Goal: Information Seeking & Learning: Learn about a topic

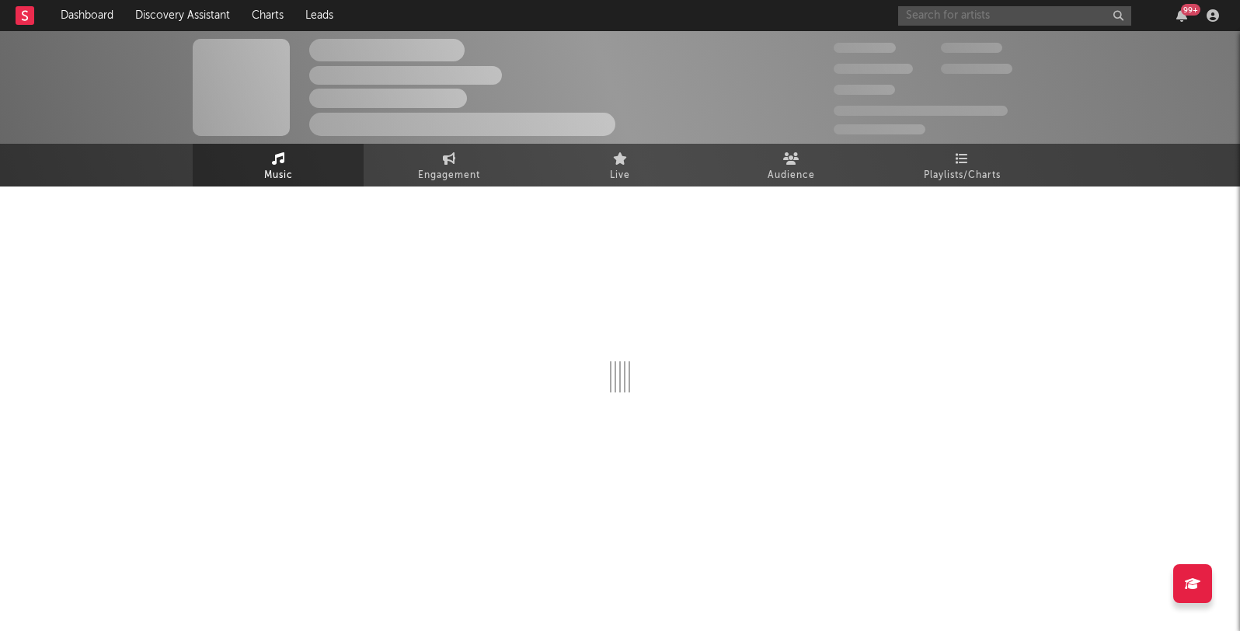
click at [934, 18] on input "text" at bounding box center [1014, 15] width 233 height 19
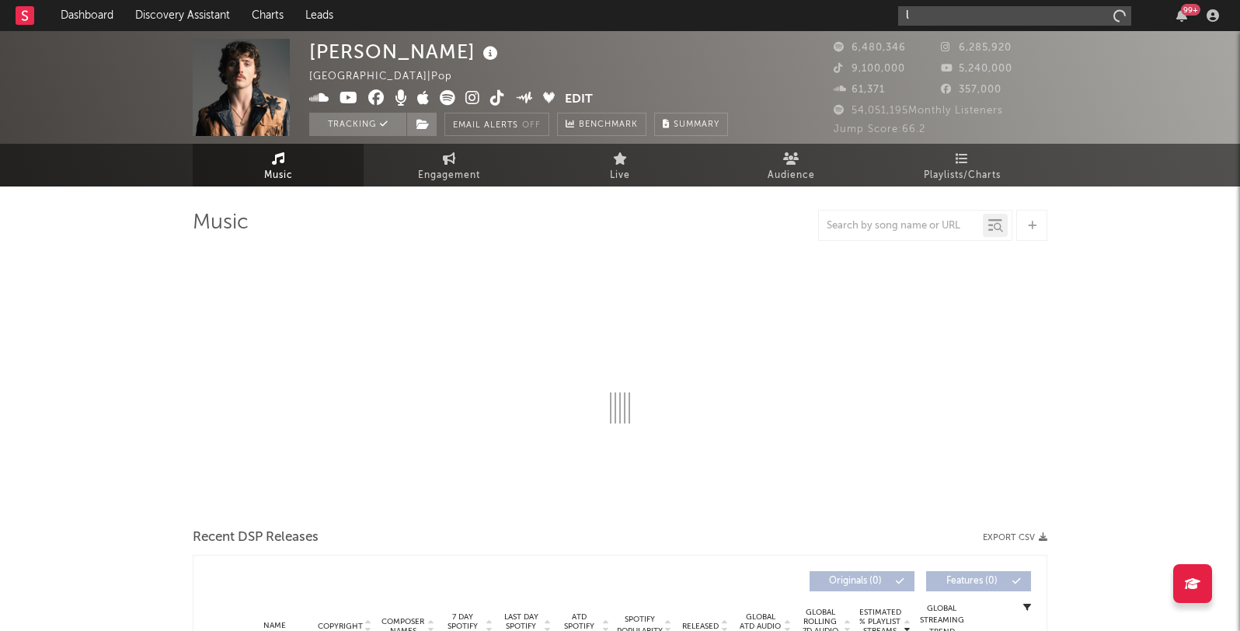
type input "lw"
select select "6m"
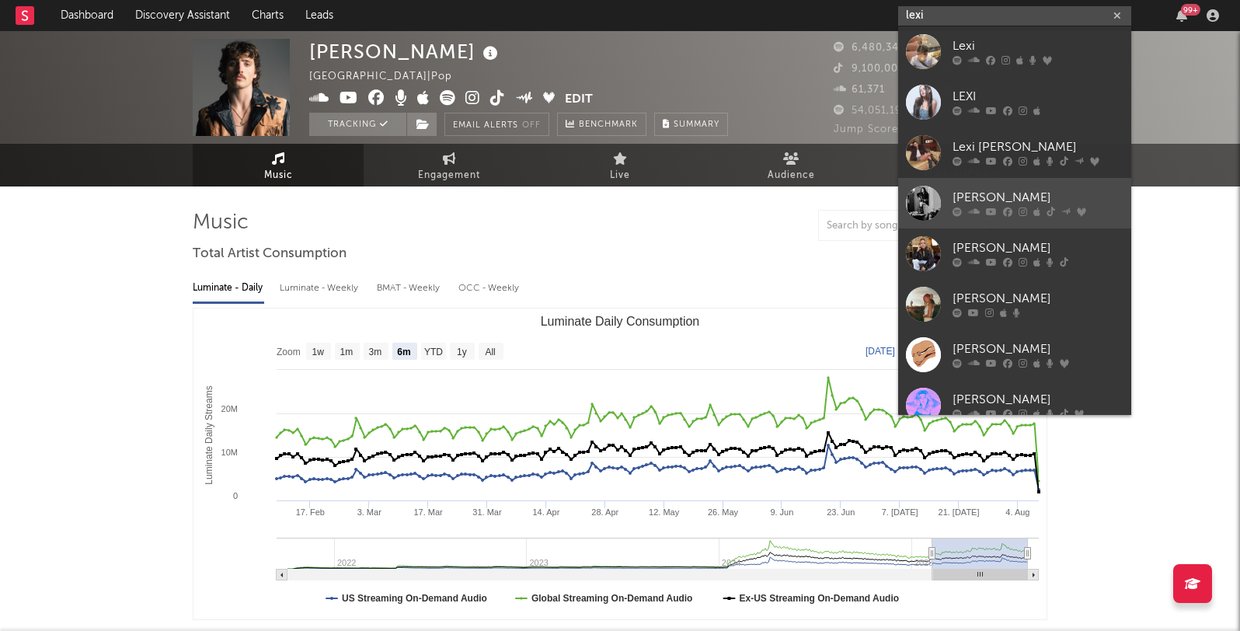
type input "lexi"
click at [968, 187] on link "Lexi Jayde" at bounding box center [1014, 203] width 233 height 51
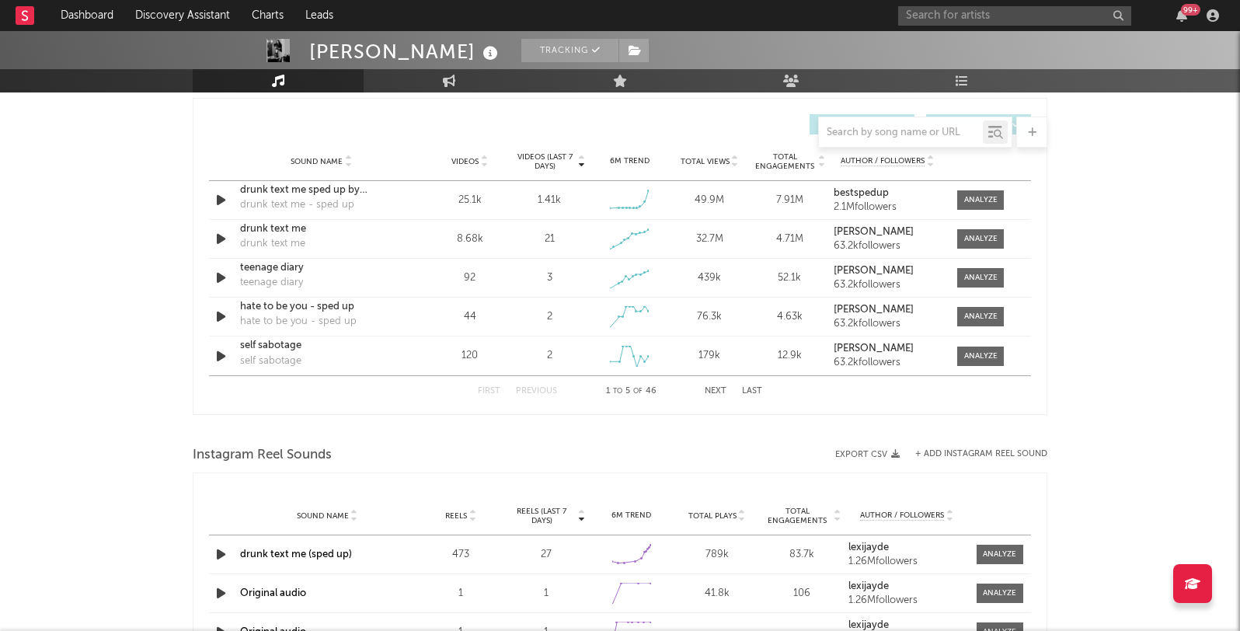
select select "6m"
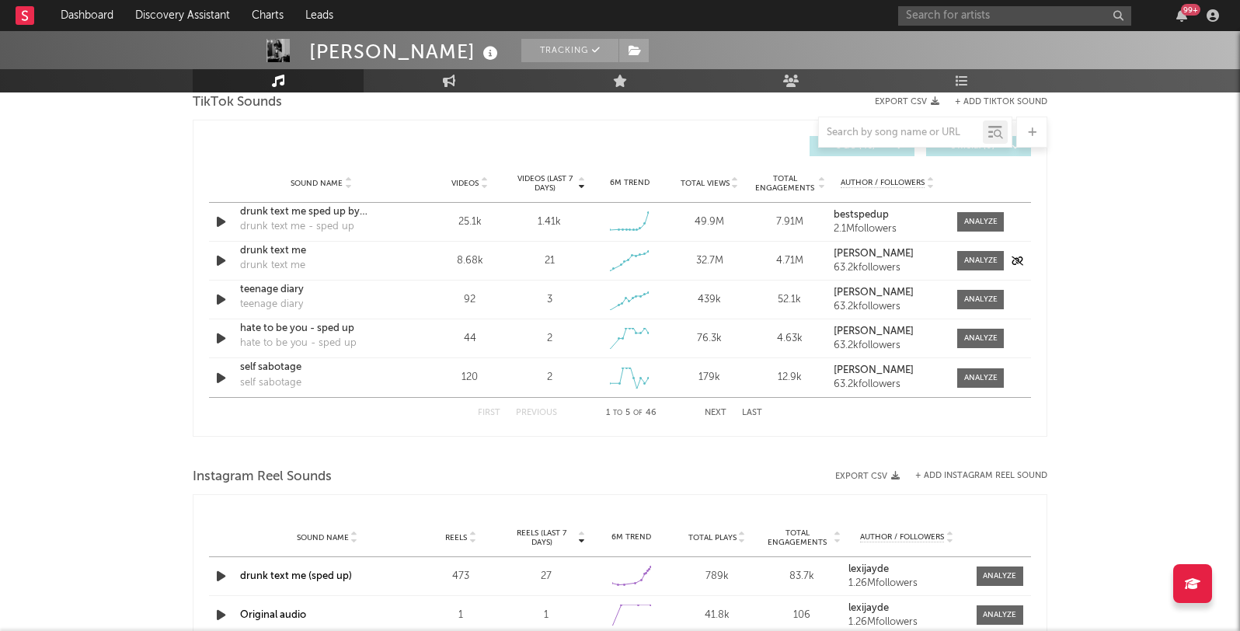
scroll to position [1048, 0]
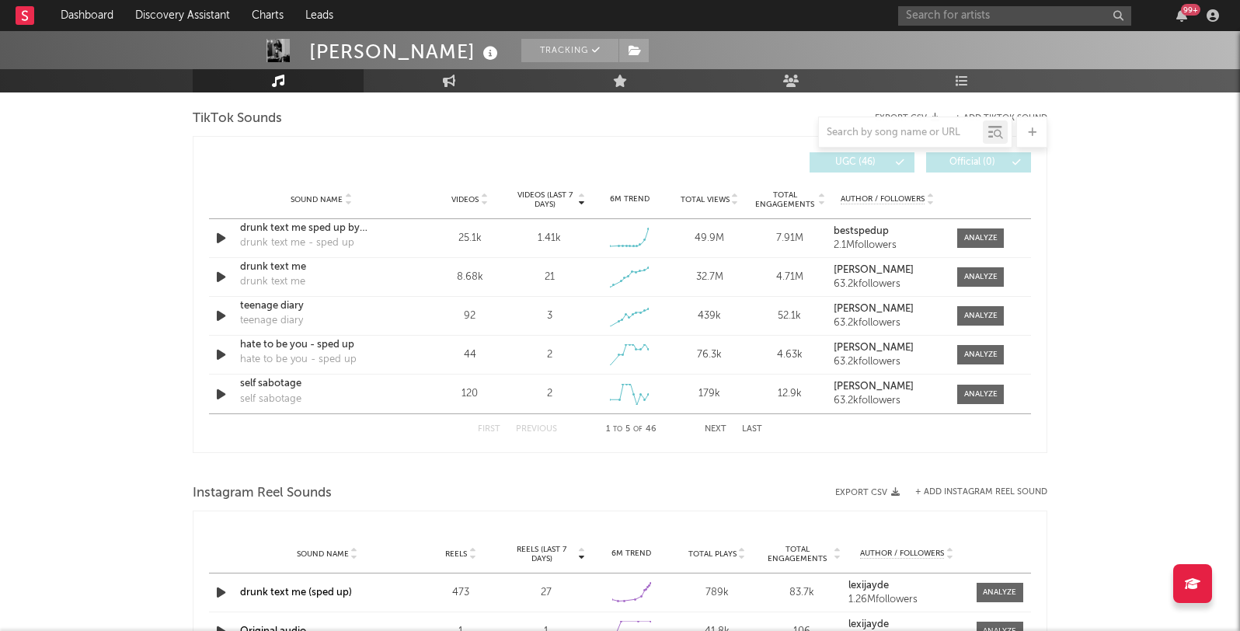
click at [714, 430] on button "Next" at bounding box center [716, 429] width 22 height 9
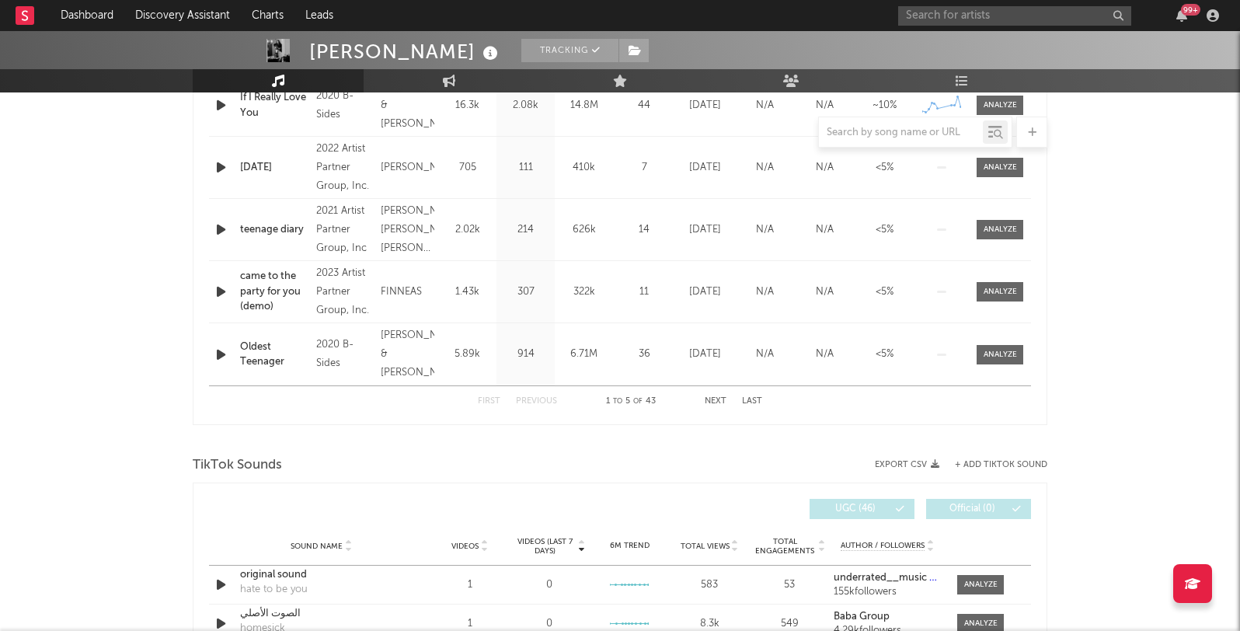
scroll to position [539, 0]
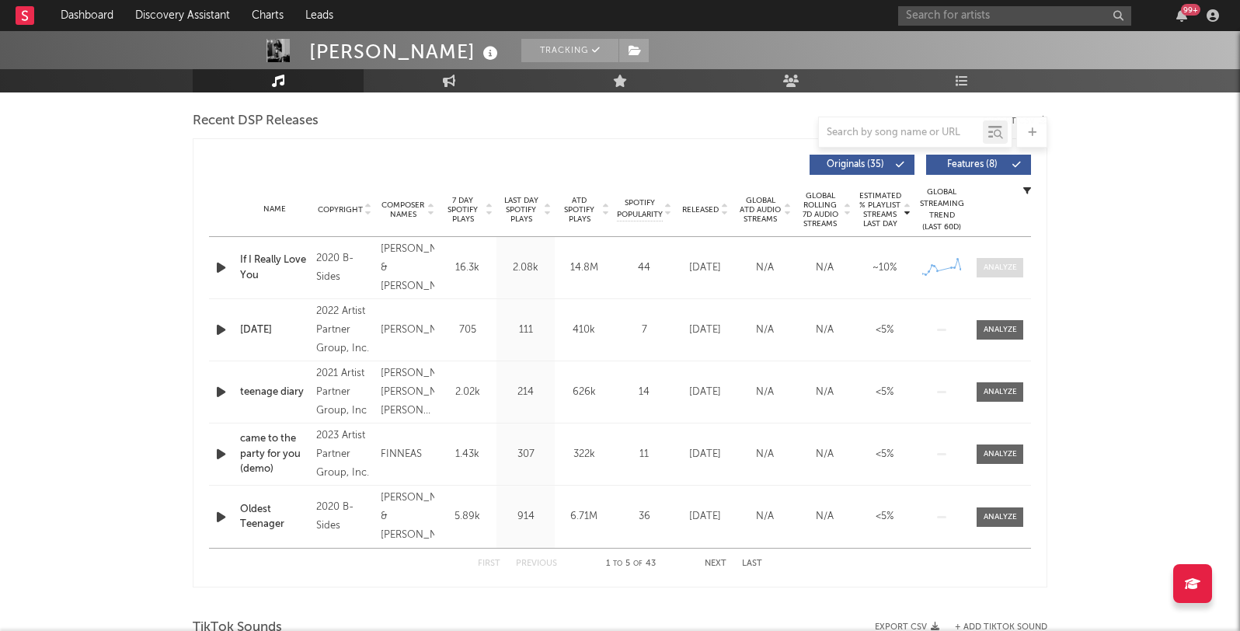
click at [994, 269] on div at bounding box center [1000, 268] width 33 height 12
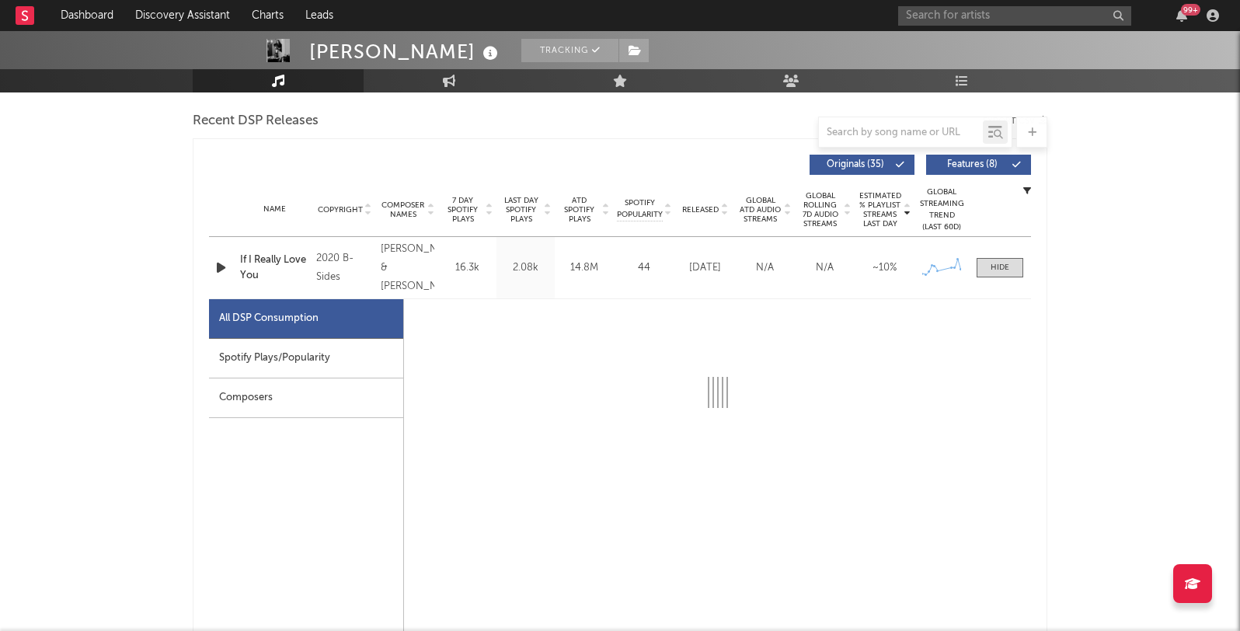
click at [307, 355] on div "Spotify Plays/Popularity" at bounding box center [306, 359] width 194 height 40
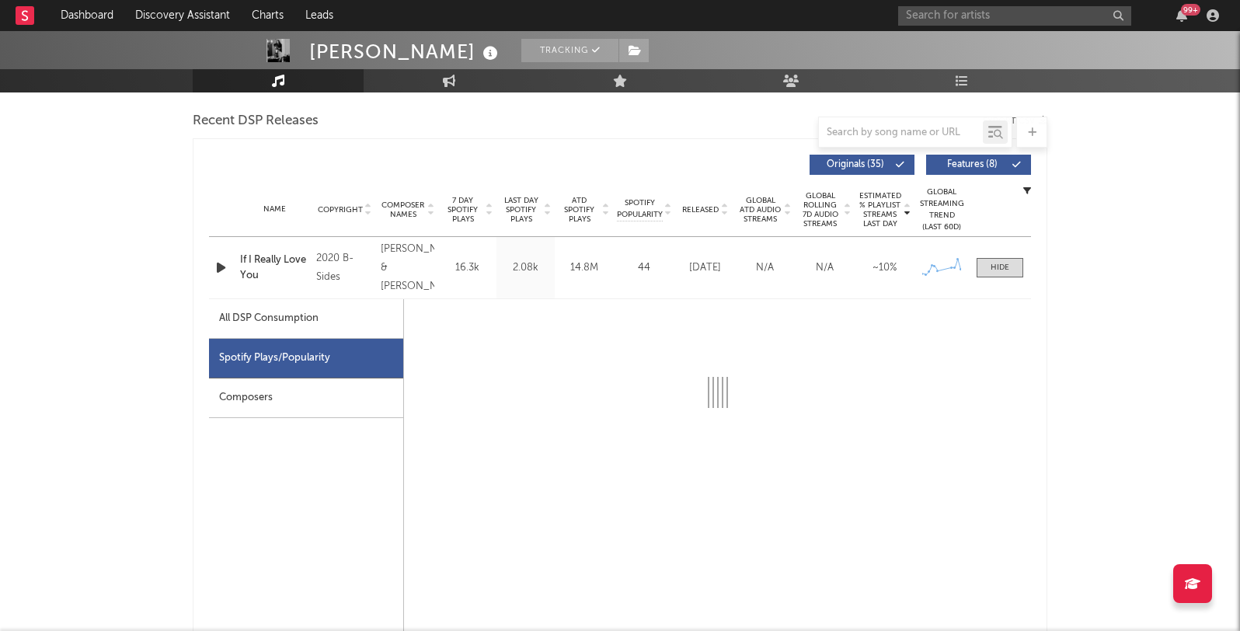
select select "6m"
select select "1w"
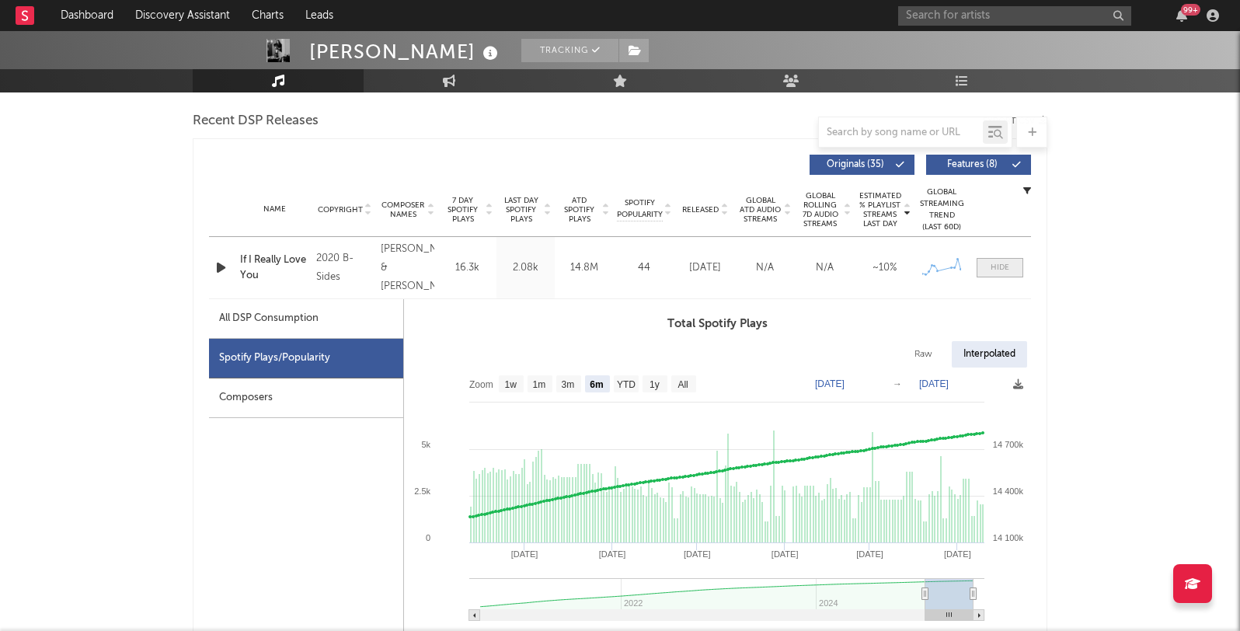
click at [1011, 269] on span at bounding box center [1000, 267] width 47 height 19
